Goal: Information Seeking & Learning: Check status

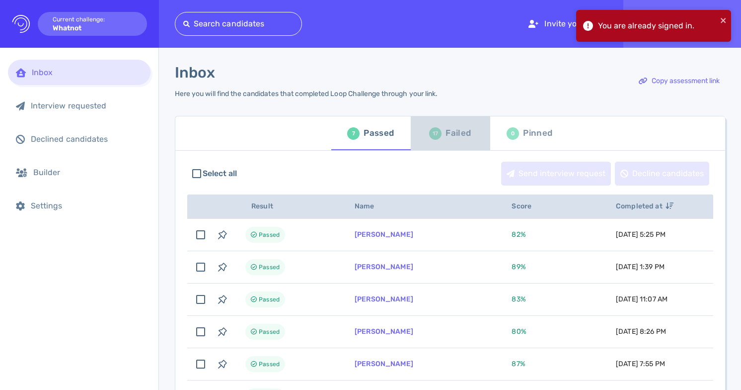
click at [451, 138] on div "Failed" at bounding box center [458, 133] width 25 height 15
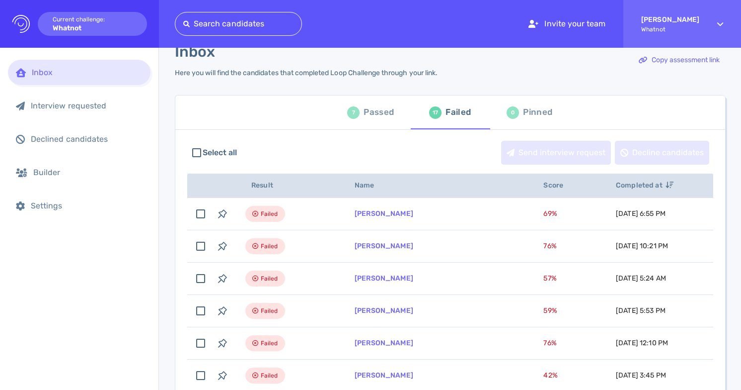
click at [359, 114] on div "7 Passed" at bounding box center [370, 112] width 47 height 28
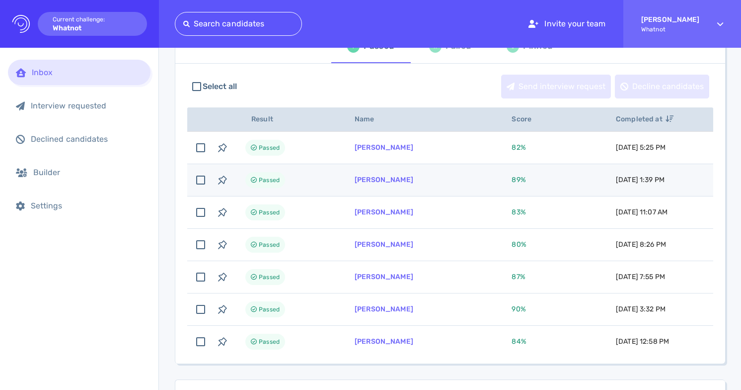
scroll to position [87, 0]
click at [387, 173] on td "[PERSON_NAME]" at bounding box center [421, 179] width 157 height 32
checkbox input "true"
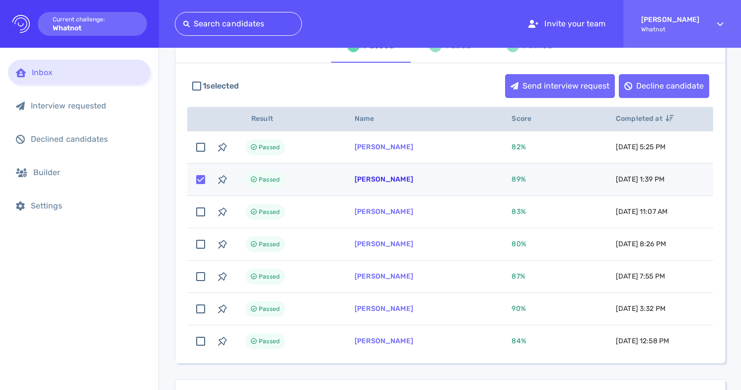
click at [387, 180] on link "[PERSON_NAME]" at bounding box center [384, 179] width 59 height 8
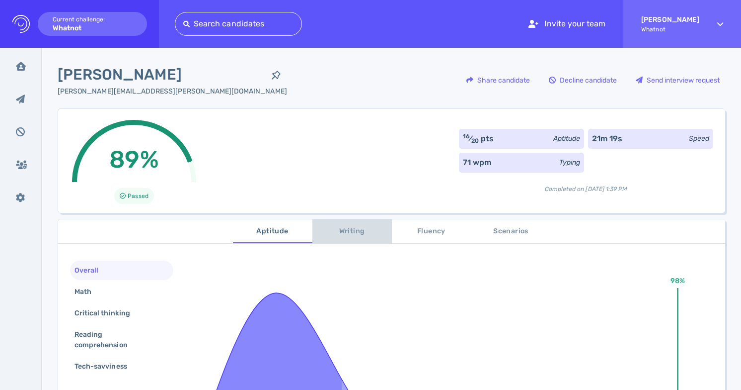
click at [354, 230] on span "Writing" at bounding box center [352, 231] width 68 height 12
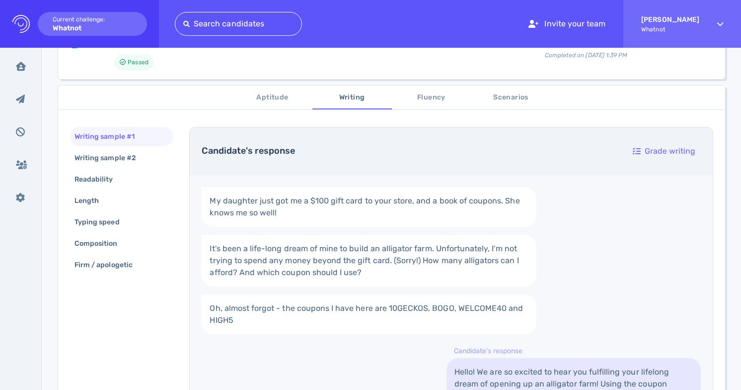
scroll to position [89, 0]
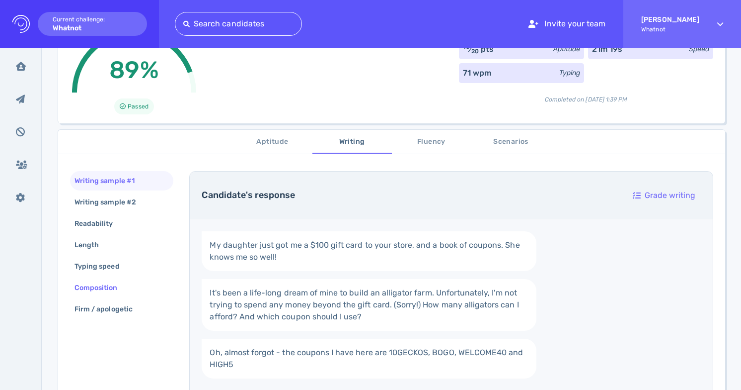
click at [120, 286] on div "Composition" at bounding box center [101, 287] width 57 height 14
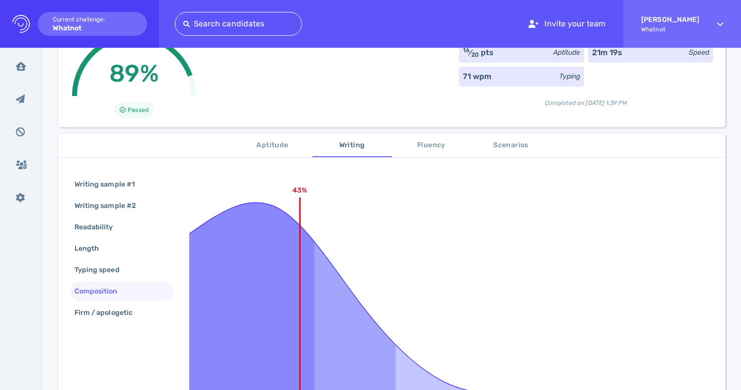
scroll to position [85, 0]
click at [114, 233] on div "Readability" at bounding box center [99, 227] width 53 height 14
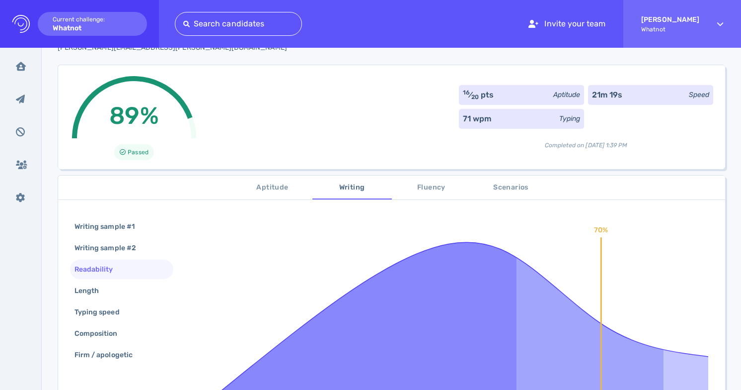
scroll to position [0, 0]
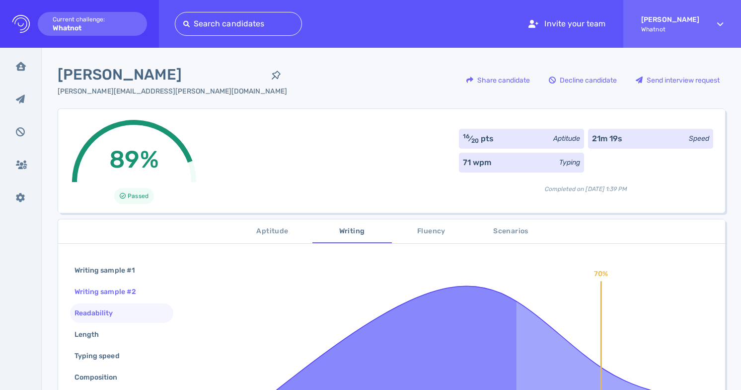
click at [105, 296] on div "Writing sample #2" at bounding box center [111, 291] width 76 height 14
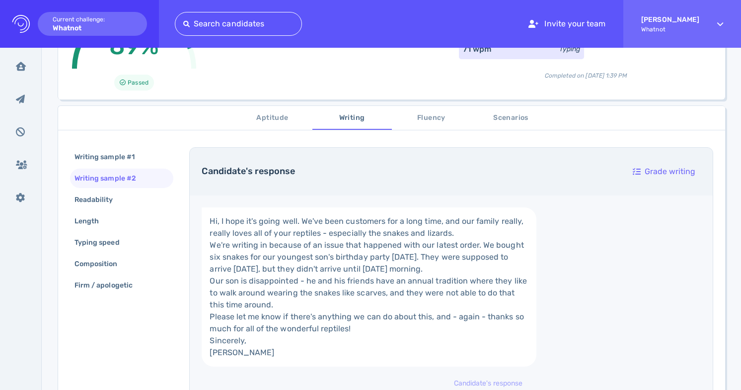
scroll to position [115, 0]
click at [430, 121] on span "Fluency" at bounding box center [432, 116] width 68 height 12
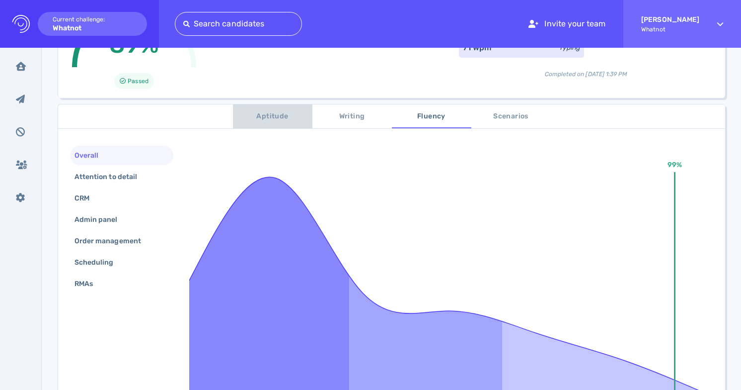
click at [274, 117] on span "Aptitude" at bounding box center [273, 116] width 68 height 12
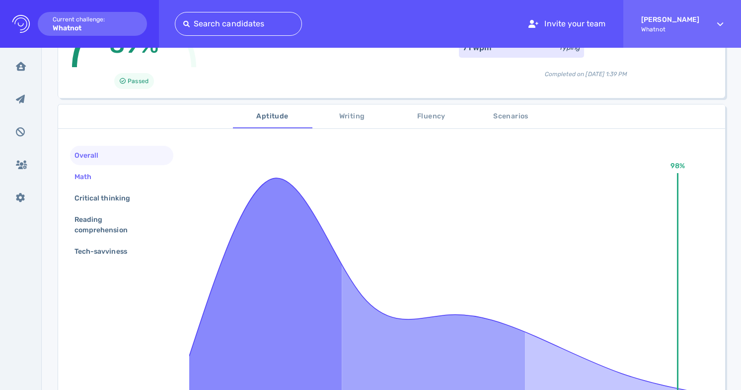
click at [115, 182] on div "Math" at bounding box center [121, 176] width 103 height 19
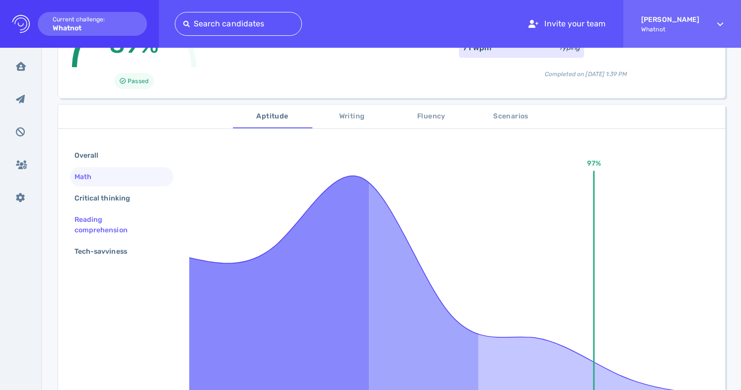
click at [121, 210] on div "Reading comprehension" at bounding box center [121, 225] width 103 height 30
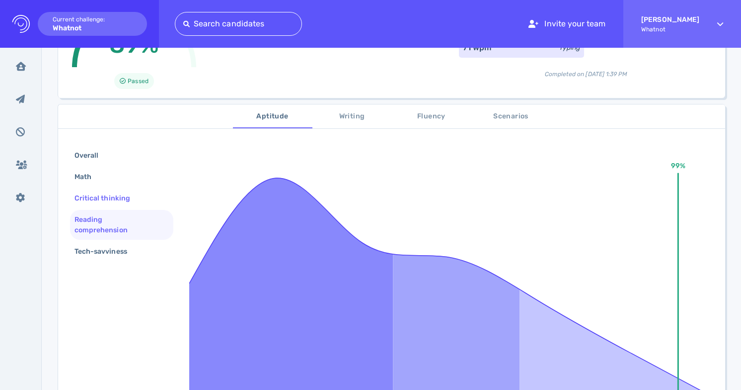
click at [120, 195] on div "Critical thinking" at bounding box center [108, 198] width 70 height 14
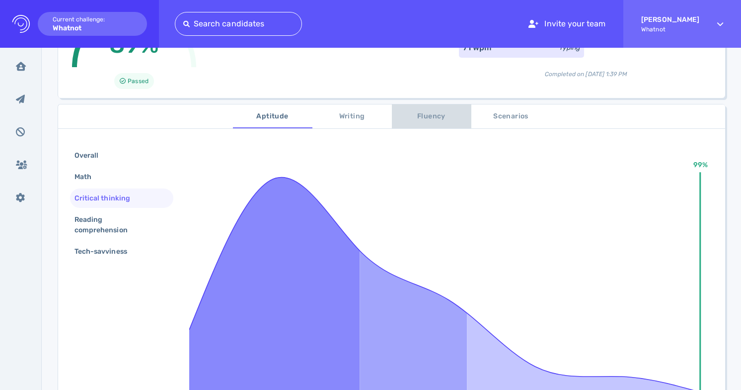
click at [435, 127] on button "Fluency" at bounding box center [431, 116] width 79 height 24
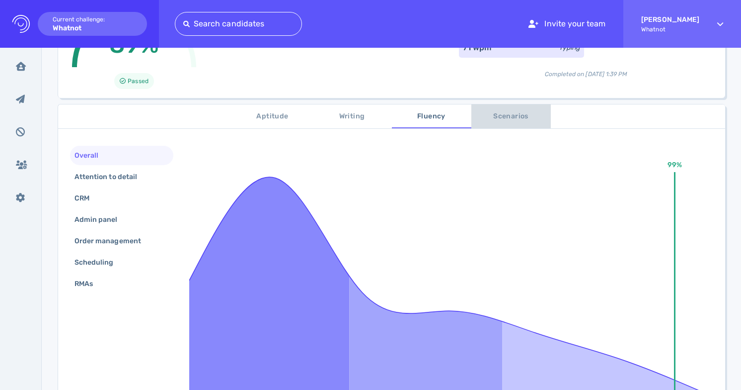
click at [521, 112] on span "Scenarios" at bounding box center [511, 116] width 68 height 12
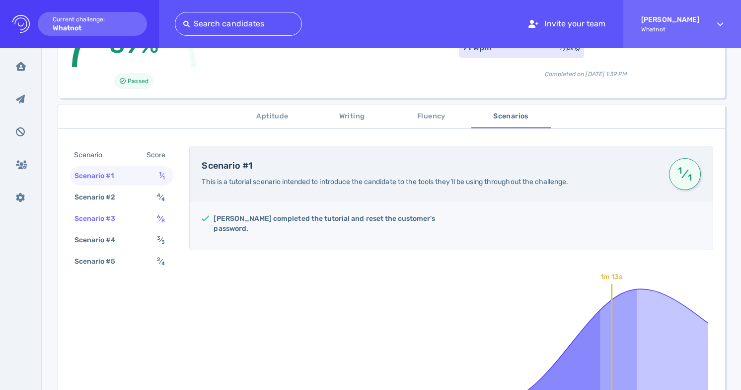
click at [158, 212] on div "6 ⁄ 8" at bounding box center [163, 218] width 16 height 14
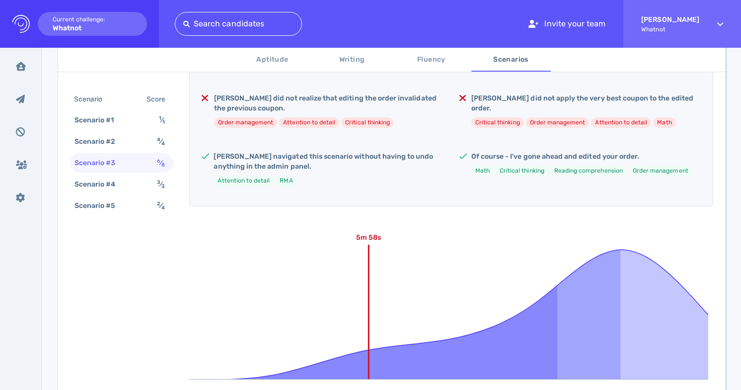
scroll to position [0, 0]
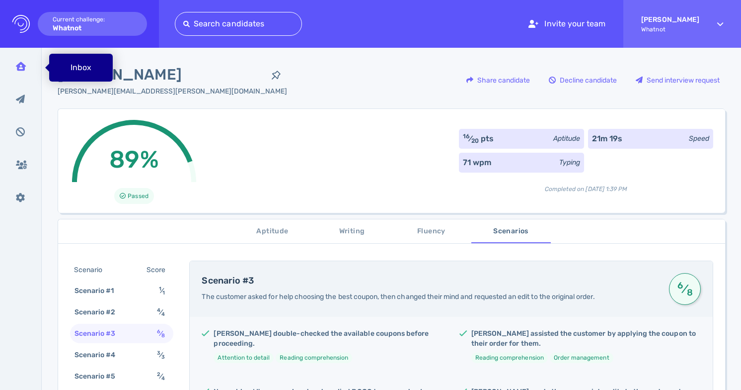
click at [27, 64] on div "Inbox" at bounding box center [21, 66] width 26 height 25
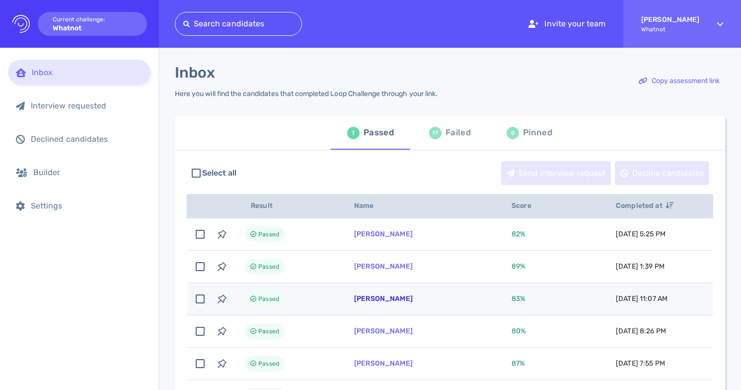
click at [386, 297] on link "[PERSON_NAME]" at bounding box center [383, 298] width 59 height 8
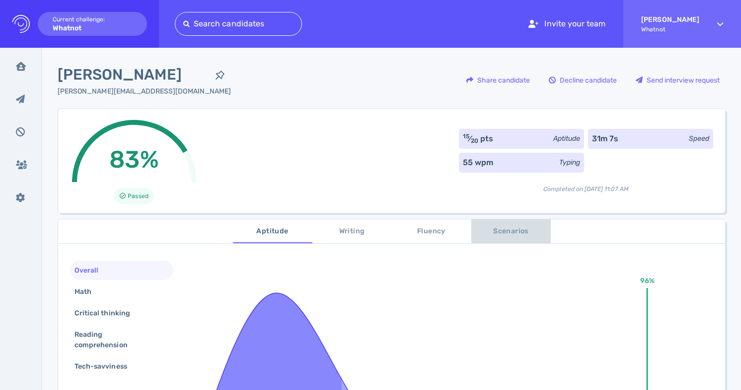
click at [507, 230] on span "Scenarios" at bounding box center [511, 231] width 68 height 12
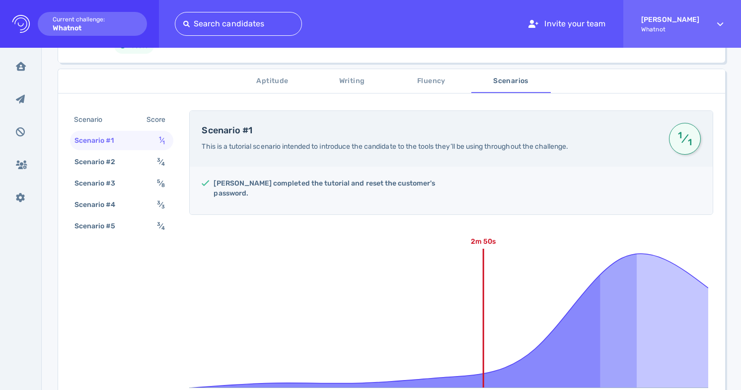
scroll to position [152, 0]
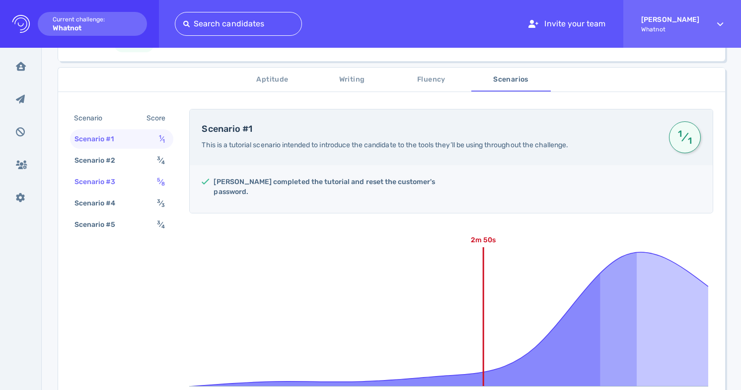
click at [150, 183] on div "Scenario #3 5 ⁄ 8" at bounding box center [121, 181] width 103 height 19
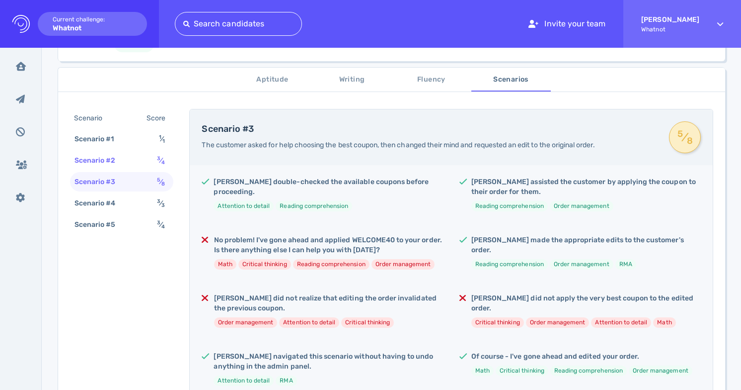
click at [154, 163] on div "Scenario #2 3 ⁄ 4" at bounding box center [121, 160] width 103 height 19
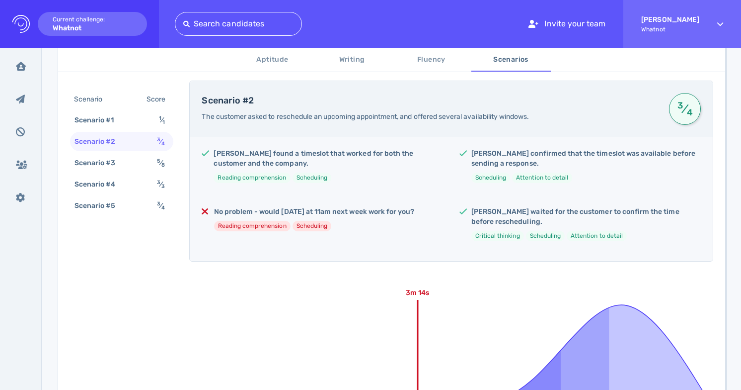
scroll to position [180, 0]
click at [152, 163] on div "Scenario #3 5 ⁄ 8" at bounding box center [121, 162] width 103 height 19
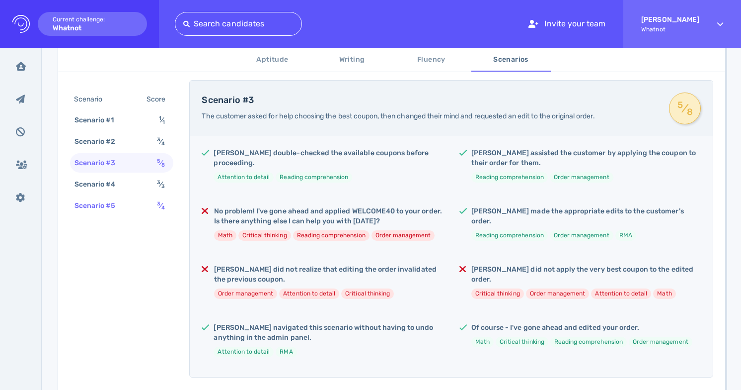
click at [150, 204] on div "Scenario #5 3 ⁄ 4" at bounding box center [121, 205] width 103 height 19
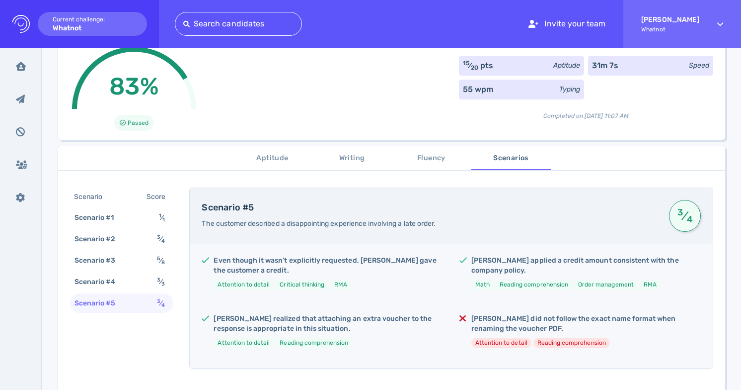
scroll to position [73, 0]
click at [157, 240] on sup "3" at bounding box center [158, 237] width 3 height 6
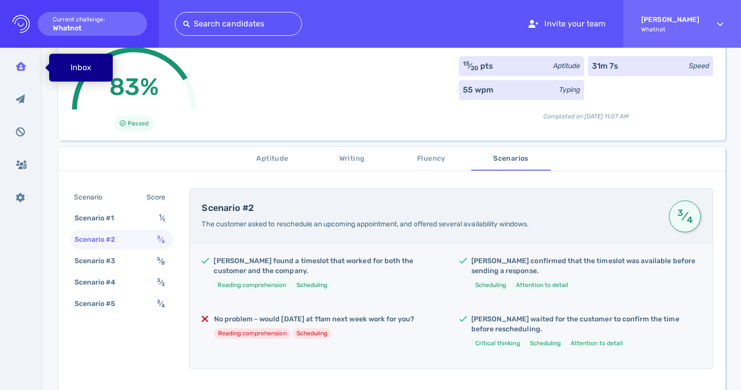
click at [25, 68] on icon at bounding box center [21, 66] width 10 height 9
